Goal: Communication & Community: Ask a question

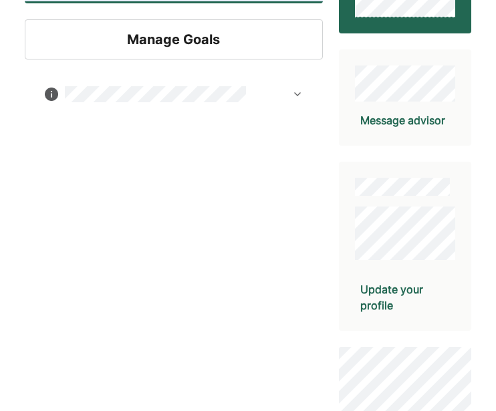
scroll to position [243, 0]
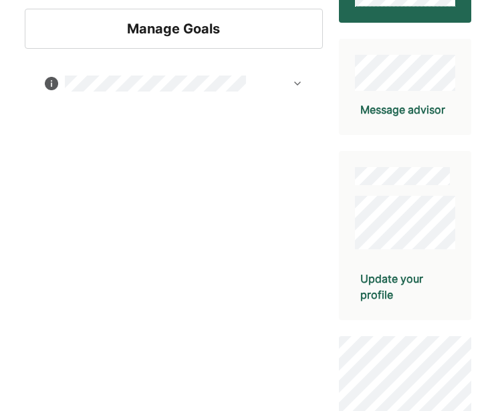
click at [265, 17] on div "Manage Goals" at bounding box center [173, 29] width 297 height 40
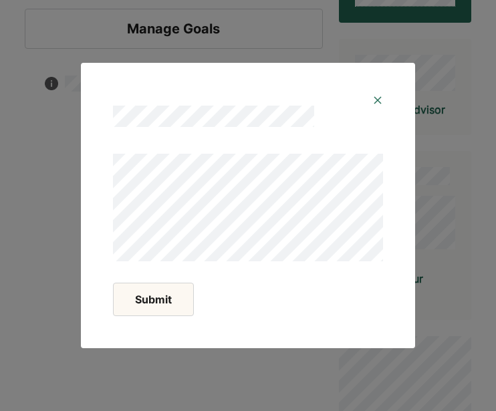
click at [375, 100] on img at bounding box center [377, 100] width 11 height 11
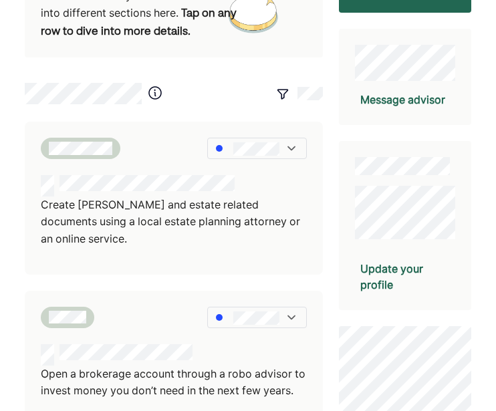
scroll to position [254, 0]
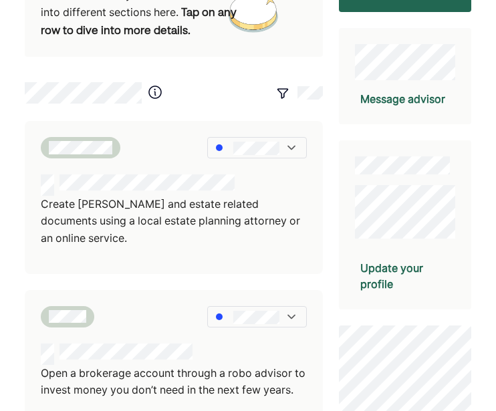
click at [422, 99] on div "Message advisor" at bounding box center [402, 99] width 85 height 16
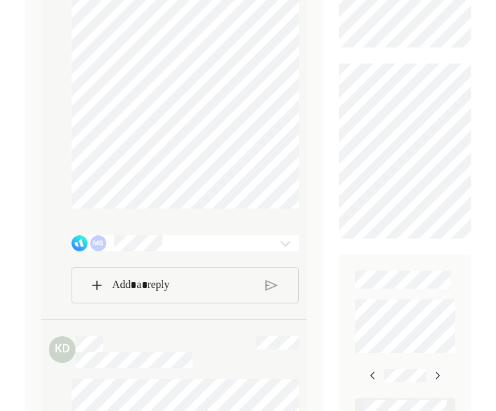
scroll to position [596, 0]
click at [174, 245] on div "MS" at bounding box center [166, 242] width 188 height 16
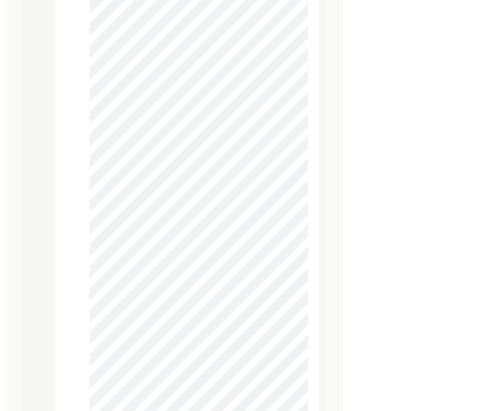
scroll to position [9987, 0]
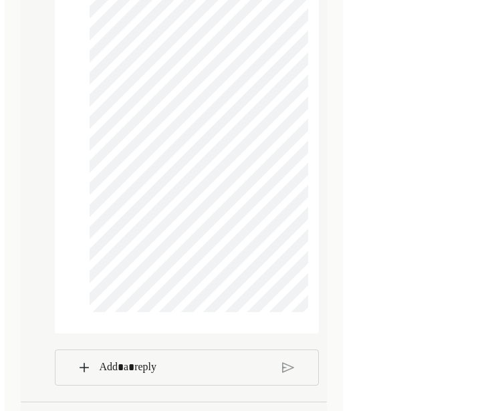
scroll to position [11051, 0]
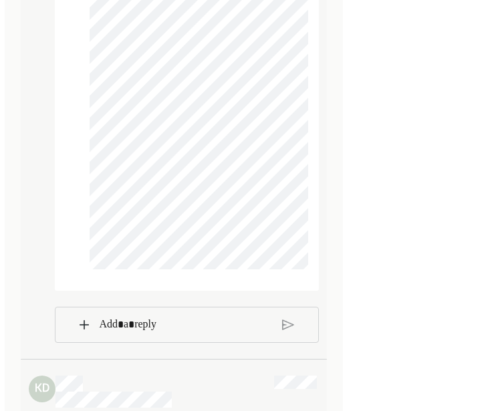
click at [130, 327] on p "Rich Text Editor. Editing area: main" at bounding box center [185, 324] width 172 height 17
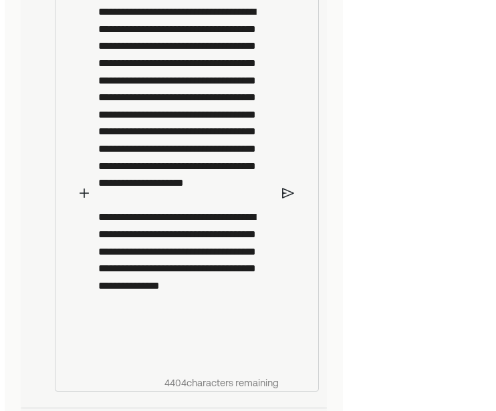
scroll to position [11494, 0]
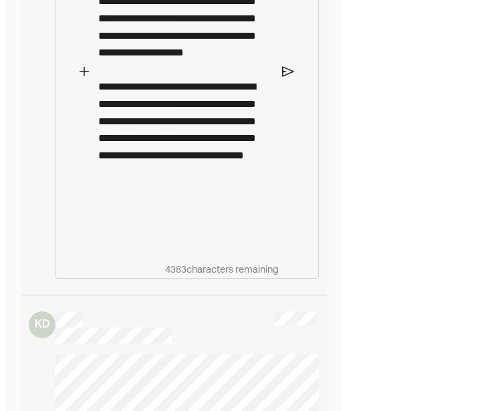
click at [277, 233] on div "**********" at bounding box center [185, 61] width 186 height 392
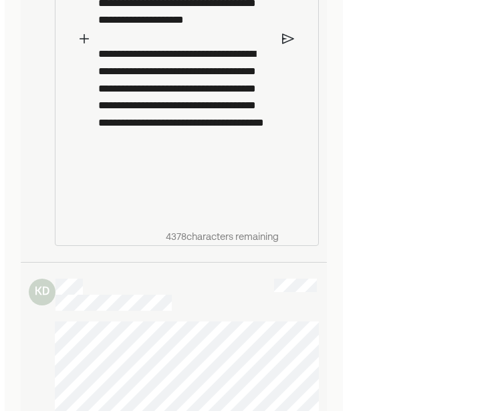
scroll to position [11527, 0]
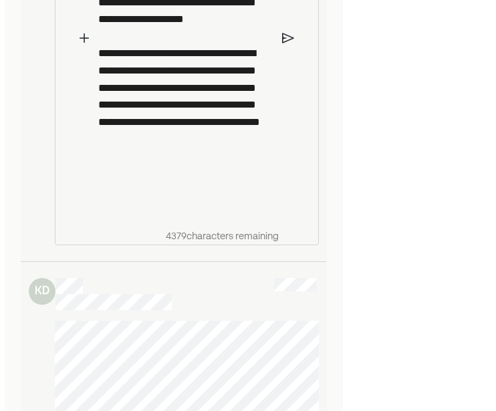
click at [155, 214] on p "**********" at bounding box center [185, 28] width 174 height 376
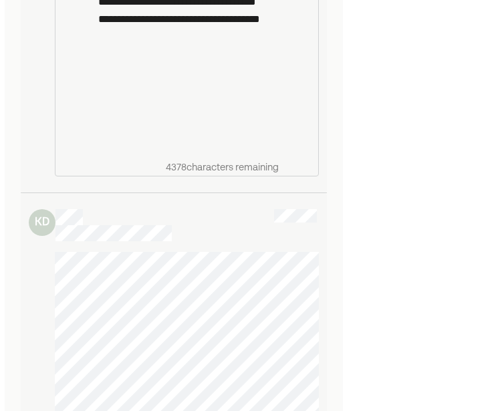
scroll to position [11628, 0]
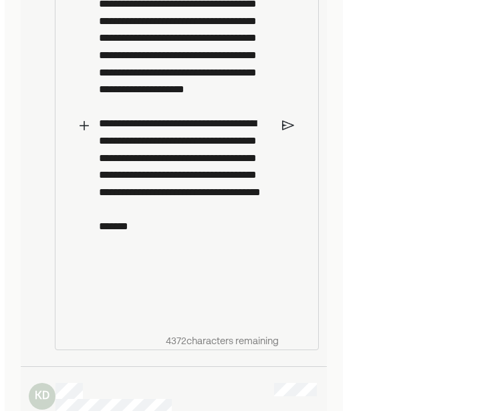
click at [287, 132] on img at bounding box center [288, 126] width 12 height 12
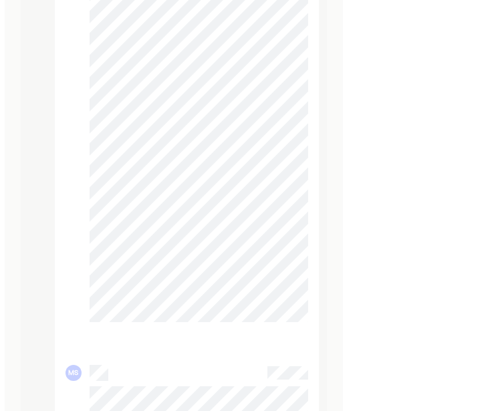
scroll to position [10286, 0]
